Goal: Find specific page/section: Find specific page/section

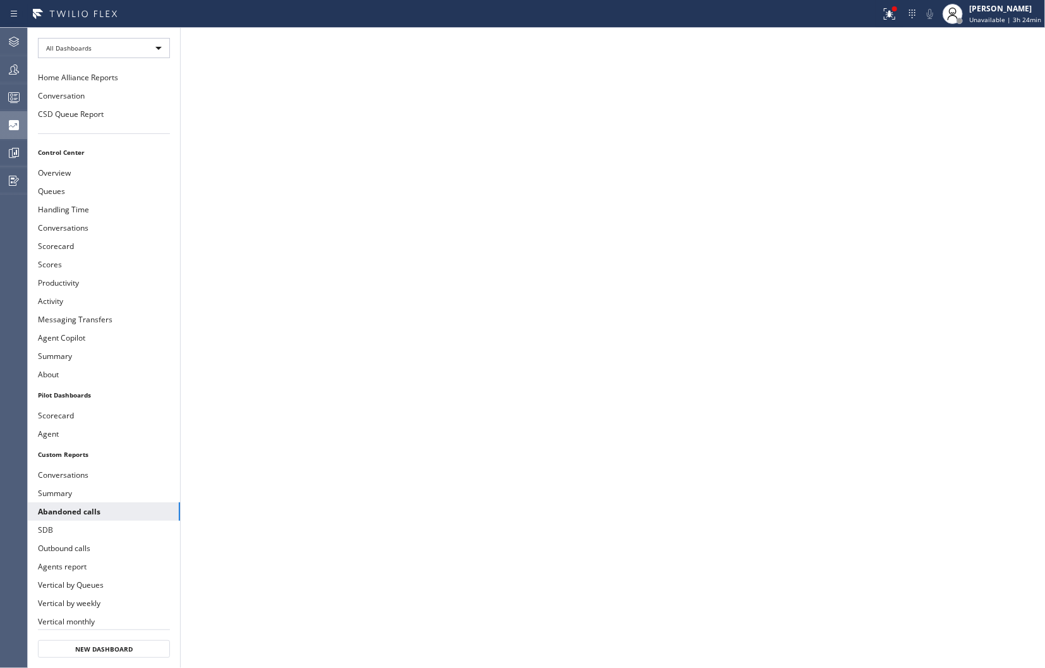
click at [15, 122] on icon at bounding box center [14, 125] width 10 height 10
click at [71, 352] on button "Summary" at bounding box center [104, 356] width 152 height 18
click at [82, 356] on button "Summary" at bounding box center [104, 356] width 152 height 18
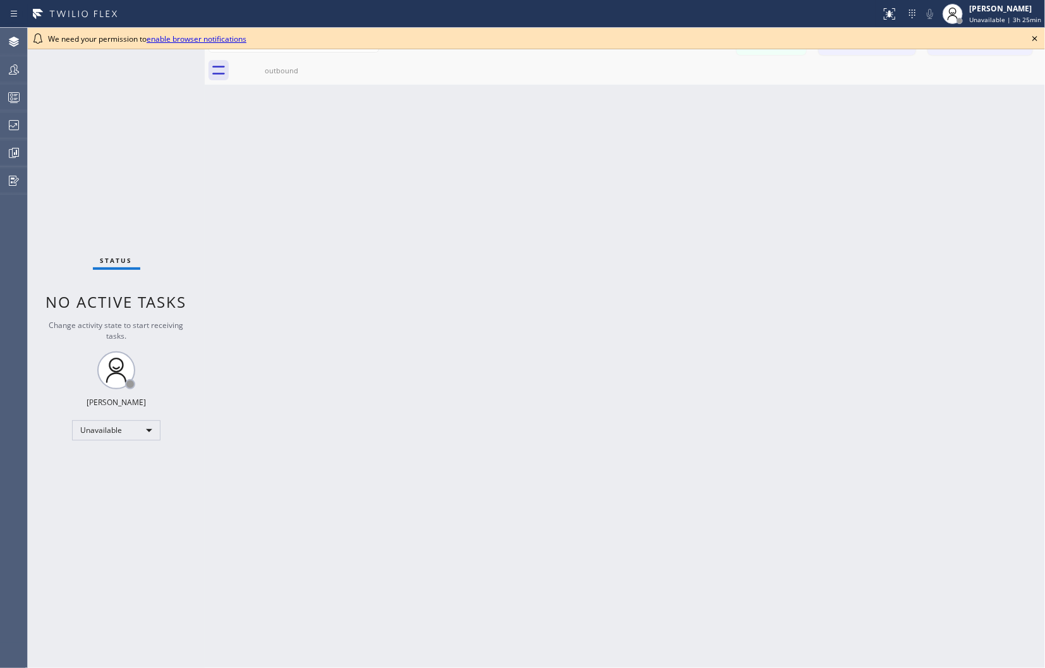
click at [1033, 41] on icon at bounding box center [1035, 38] width 15 height 15
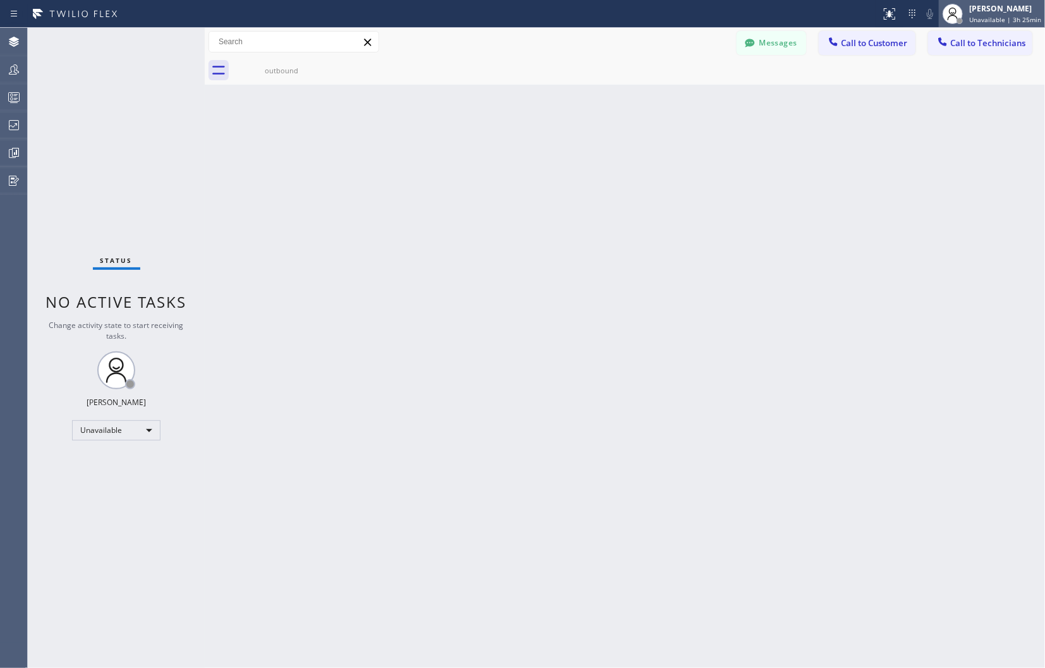
click at [993, 19] on span "Unavailable | 3h 25min" at bounding box center [1006, 19] width 72 height 9
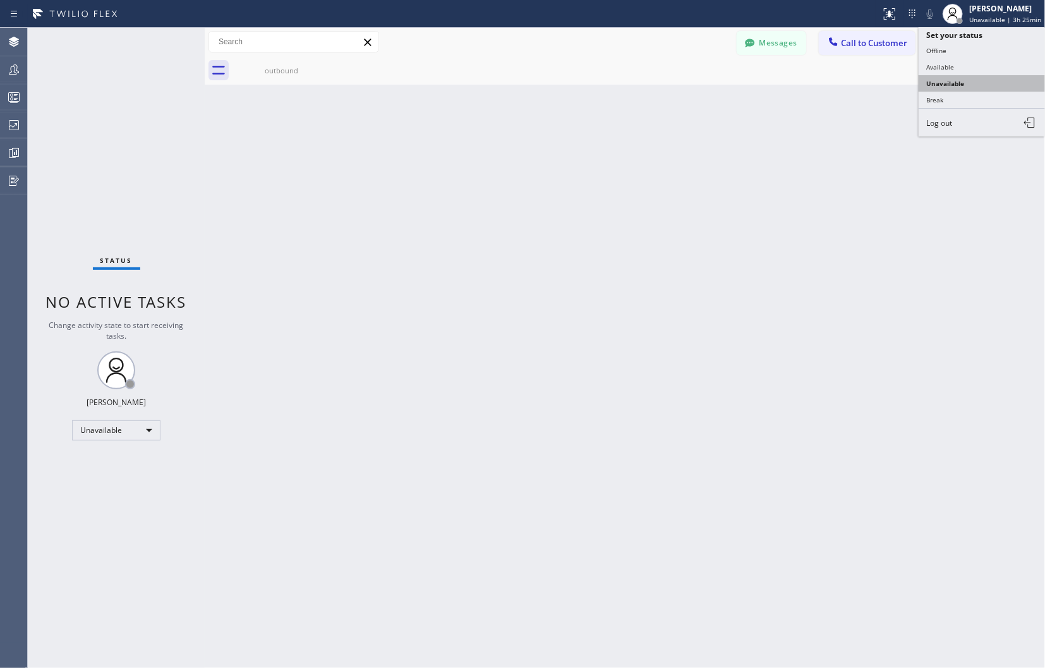
click at [943, 78] on button "Unavailable" at bounding box center [982, 83] width 126 height 16
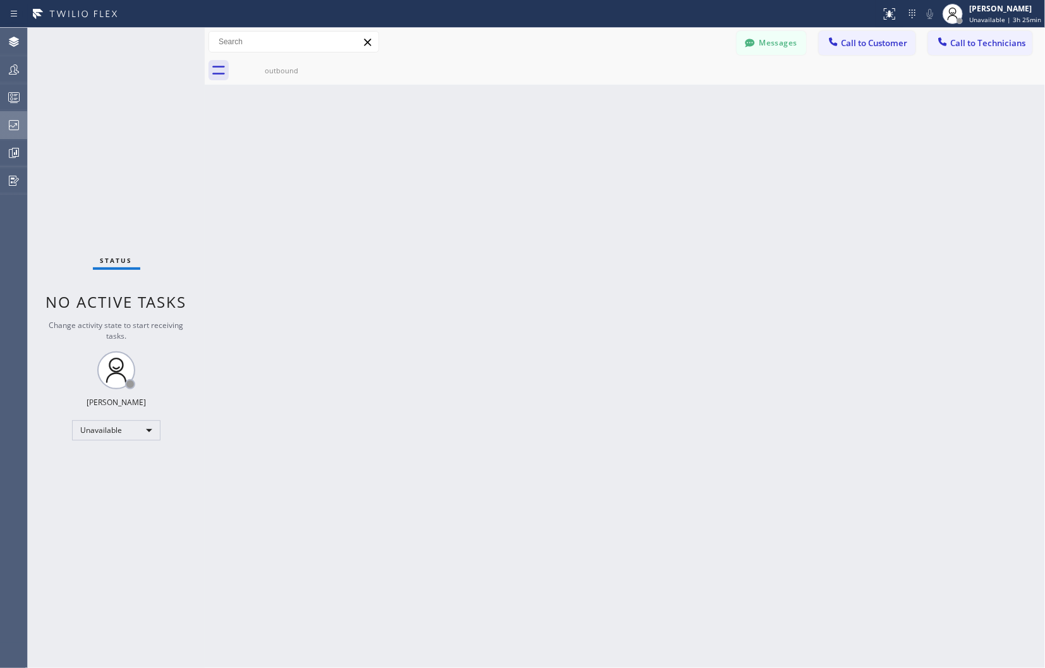
click at [15, 123] on icon at bounding box center [13, 125] width 15 height 15
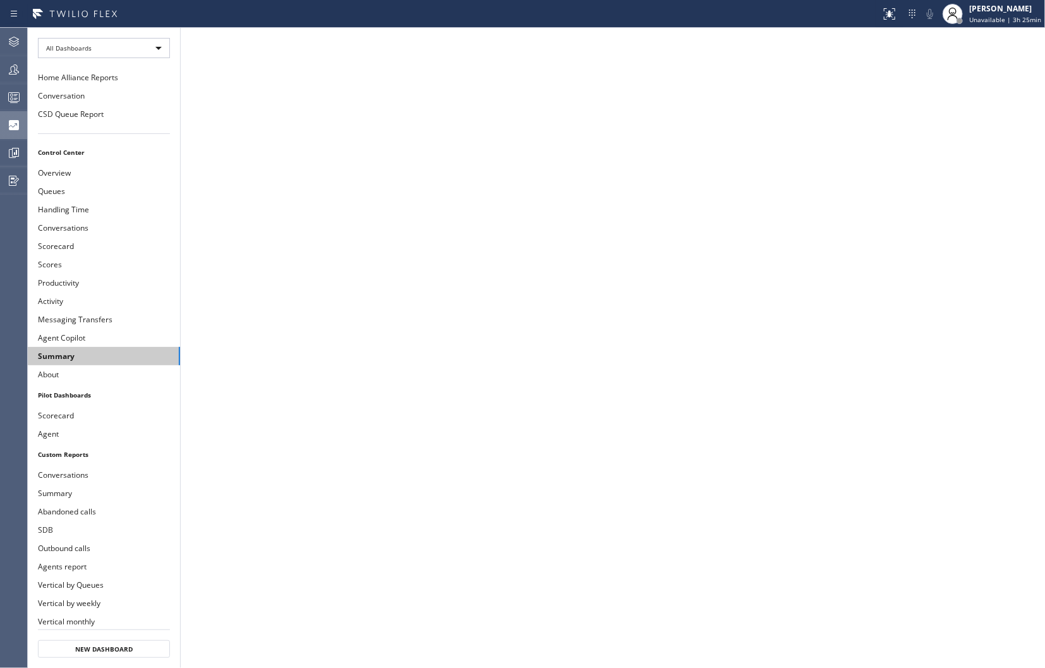
click at [79, 355] on button "Summary" at bounding box center [104, 356] width 152 height 18
